Goal: Check status

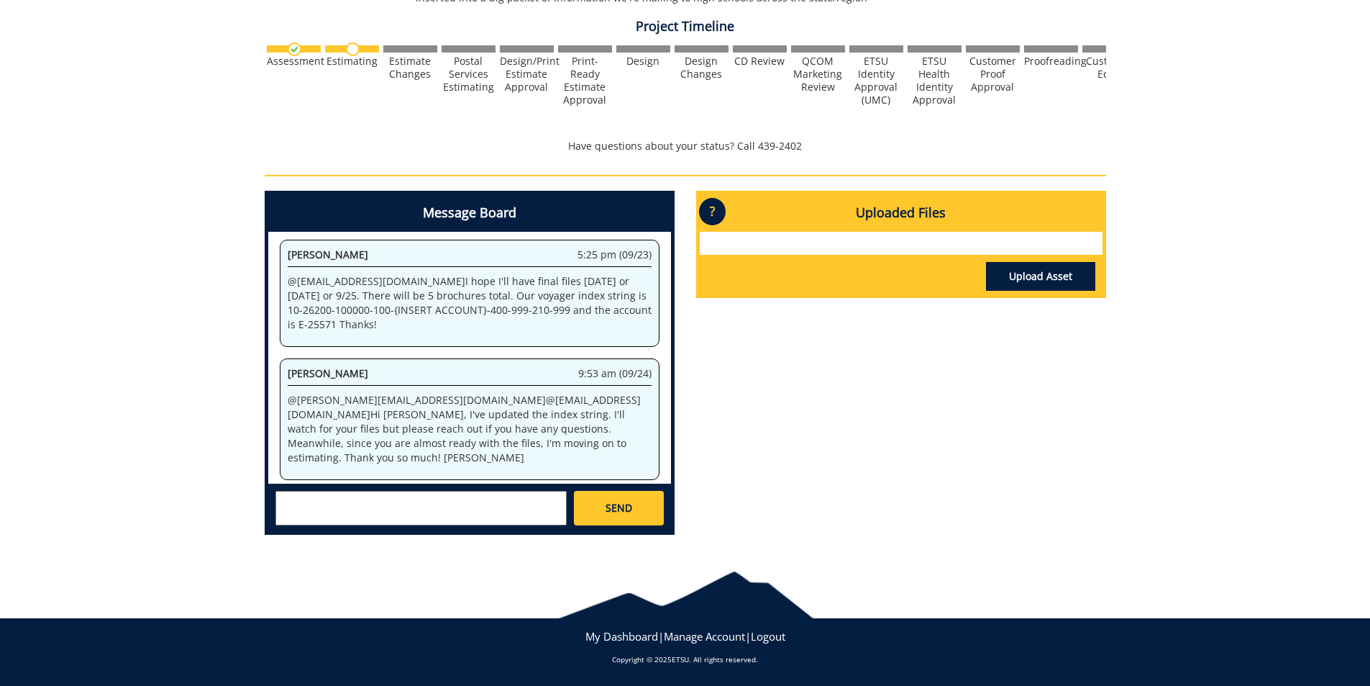
scroll to position [400, 0]
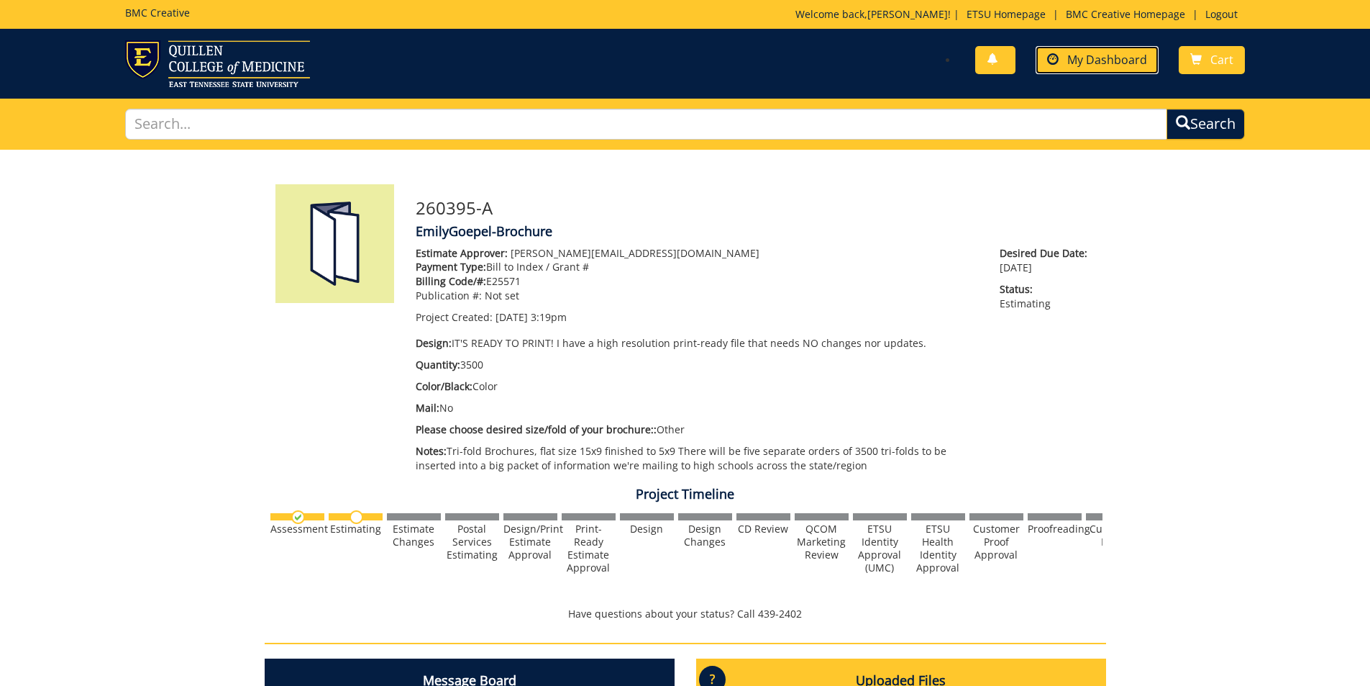
click at [1109, 59] on span "My Dashboard" at bounding box center [1108, 60] width 80 height 16
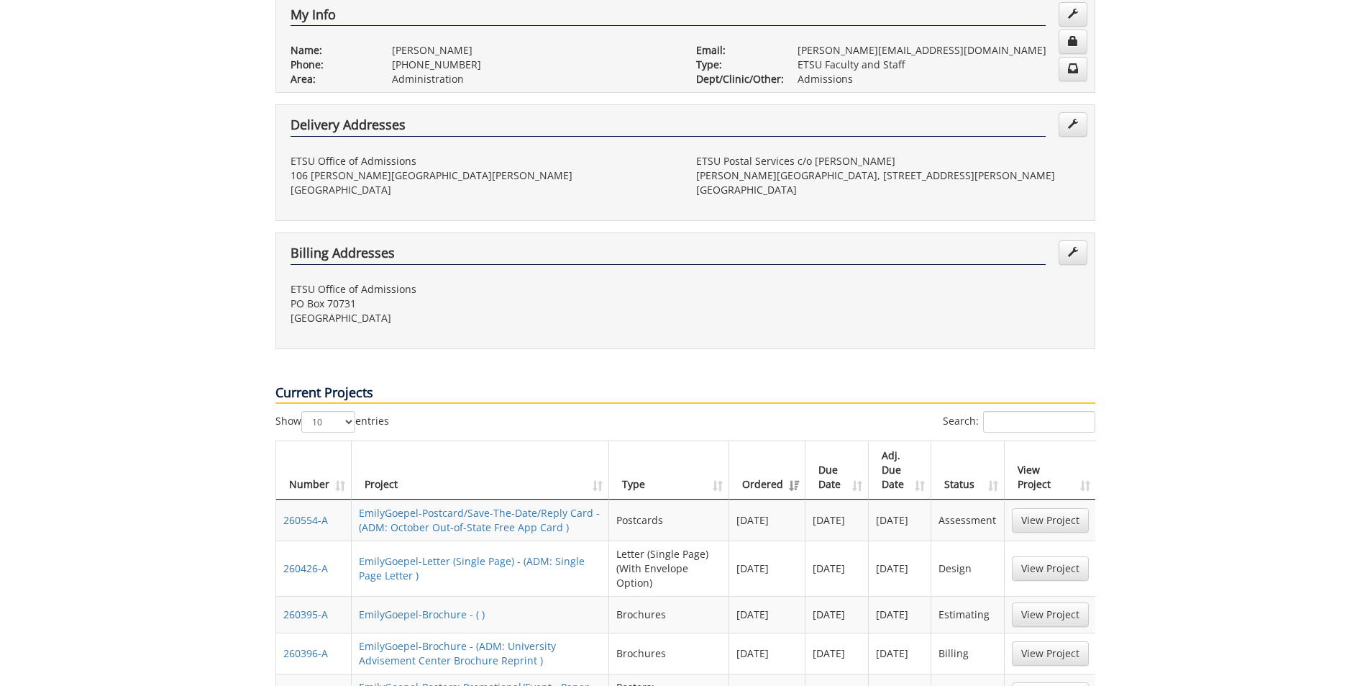
scroll to position [432, 0]
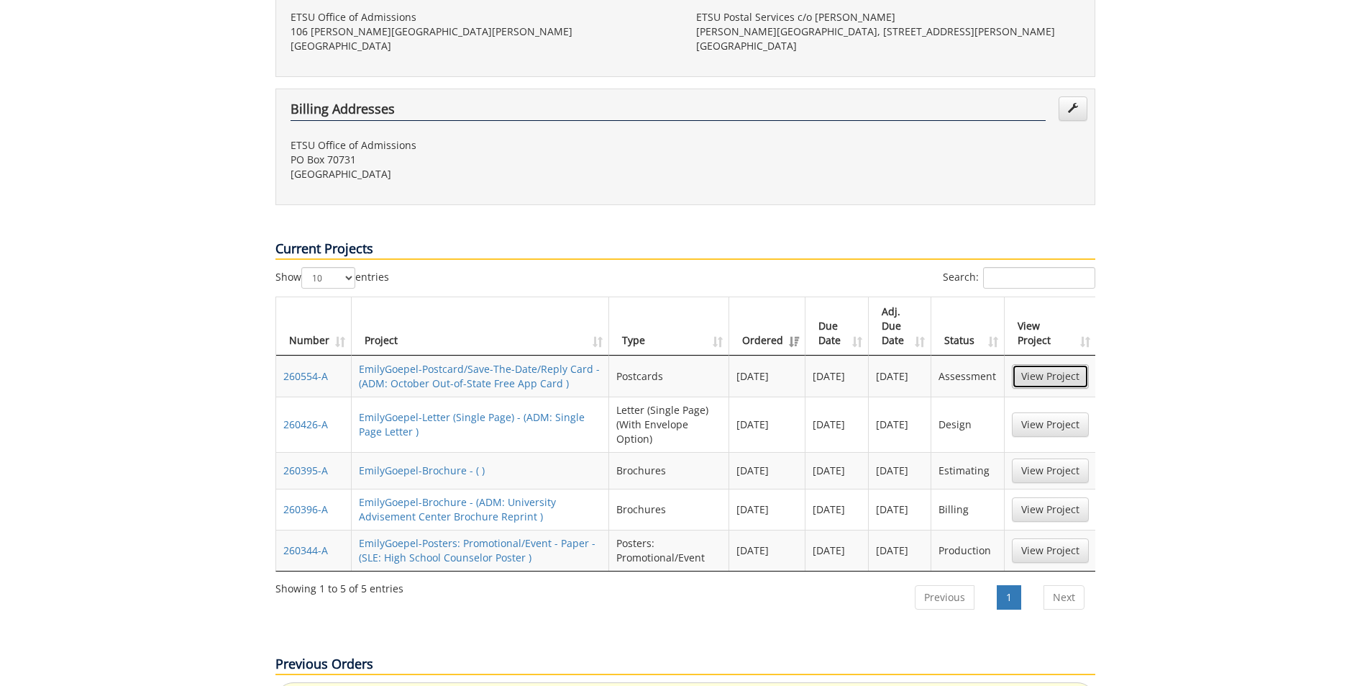
click at [1063, 364] on link "View Project" at bounding box center [1050, 376] width 77 height 24
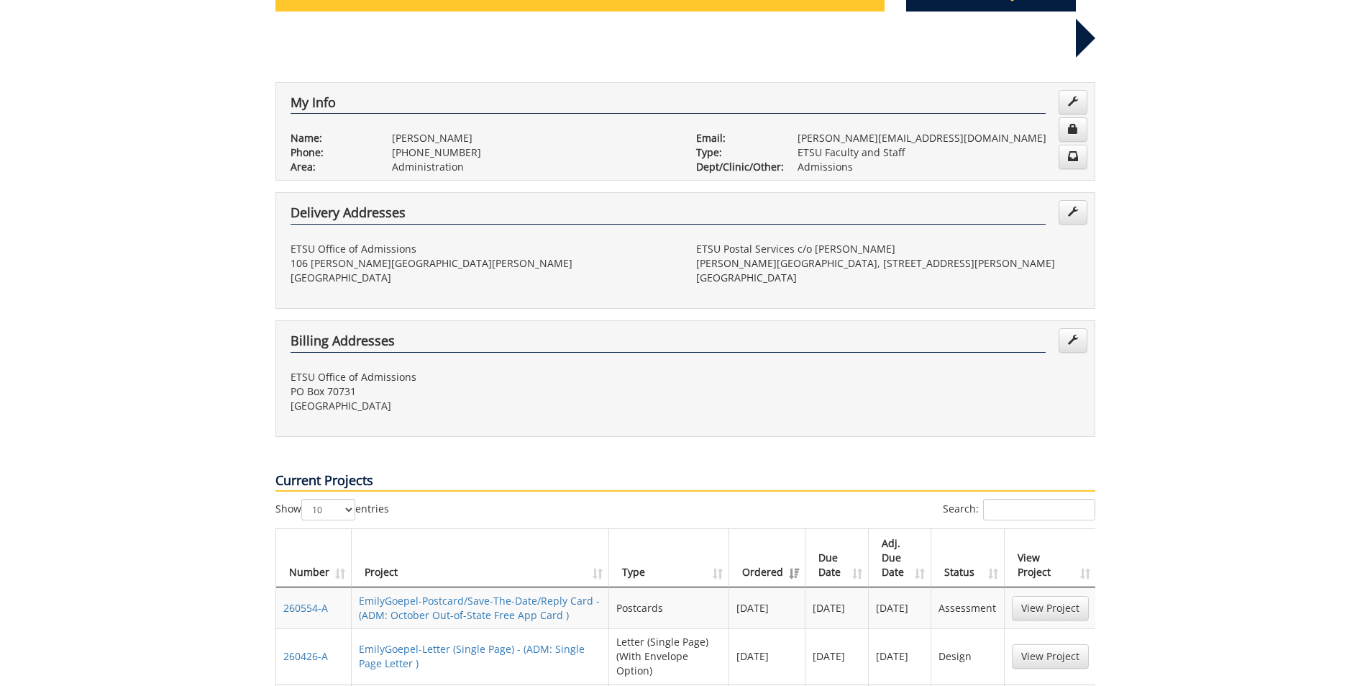
scroll to position [72, 0]
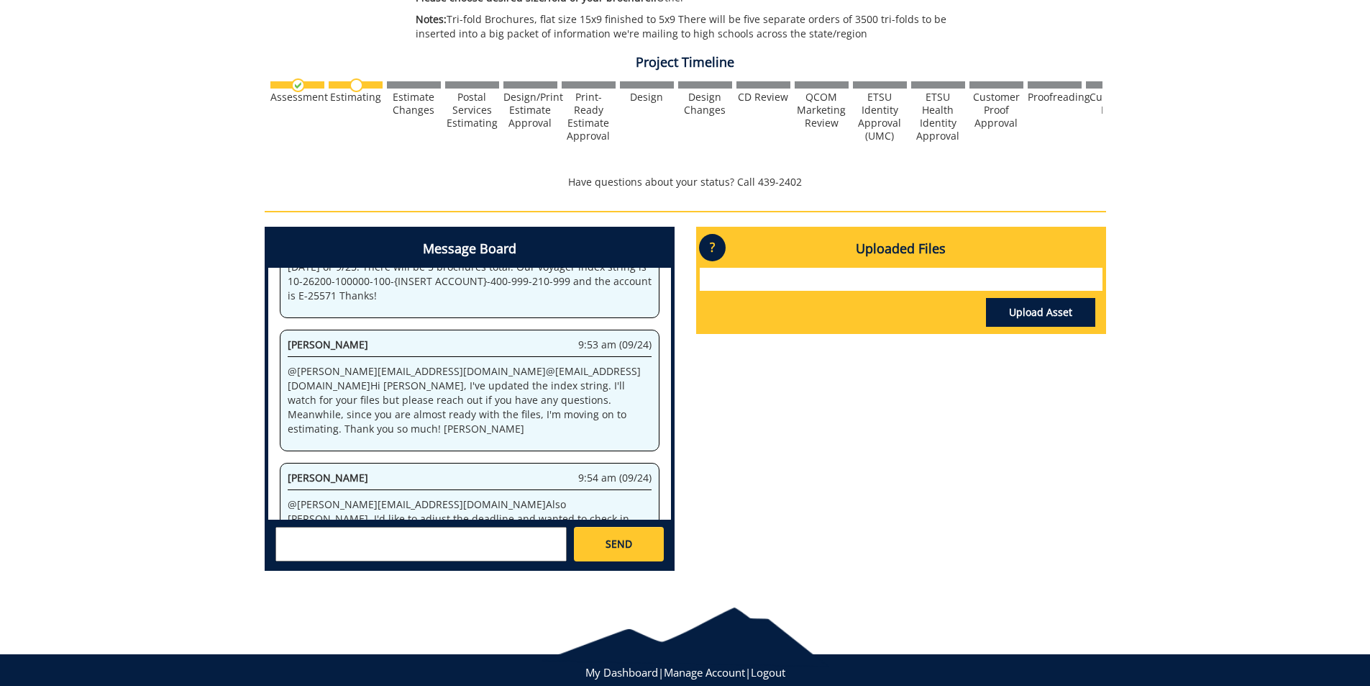
scroll to position [400, 0]
